Goal: Task Accomplishment & Management: Complete application form

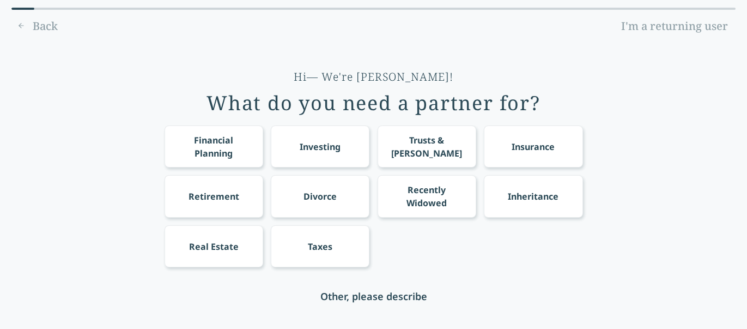
click at [222, 197] on div "Retirement" at bounding box center [214, 196] width 51 height 13
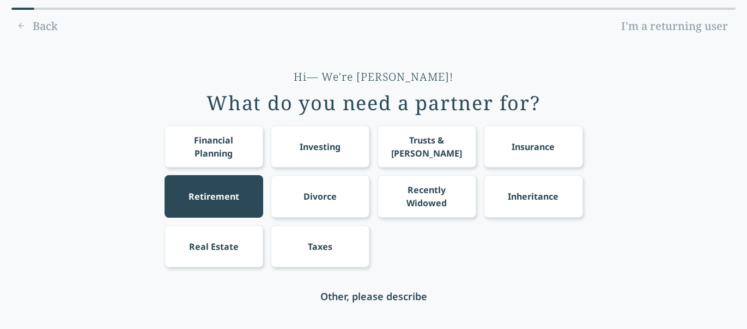
click at [318, 247] on div "Taxes" at bounding box center [320, 246] width 25 height 13
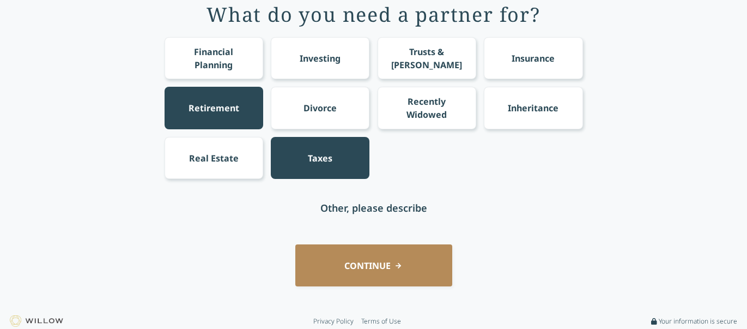
scroll to position [92, 0]
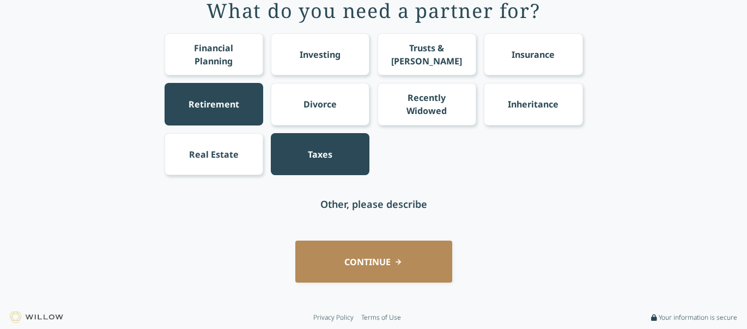
click at [395, 201] on div "Other, please describe" at bounding box center [373, 203] width 107 height 15
click at [360, 270] on button "CONTINUE" at bounding box center [373, 261] width 157 height 42
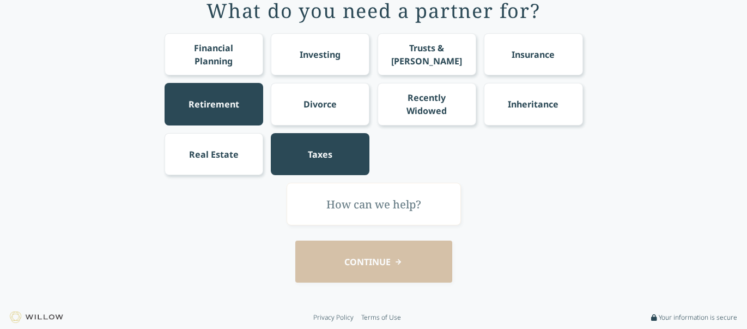
scroll to position [0, 0]
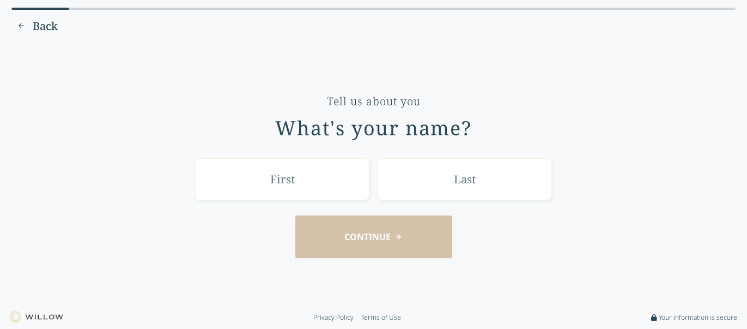
click at [570, 144] on div "Tell us about you What's your name?" at bounding box center [374, 147] width 419 height 106
click at [37, 24] on span "Back" at bounding box center [45, 26] width 25 height 15
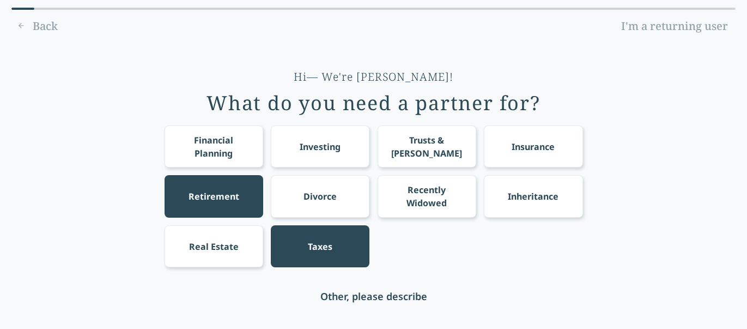
click at [47, 26] on div "Back I'm a returning user" at bounding box center [373, 25] width 724 height 17
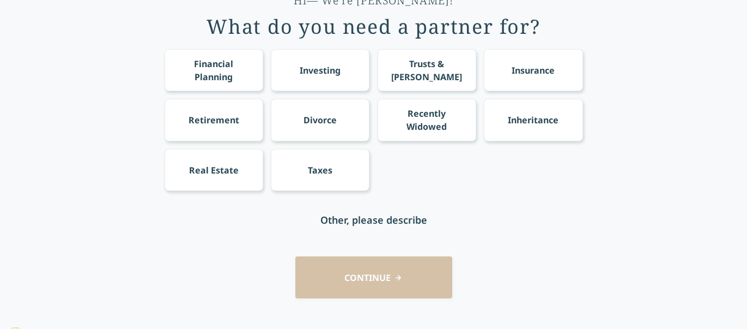
scroll to position [92, 0]
